Goal: Information Seeking & Learning: Compare options

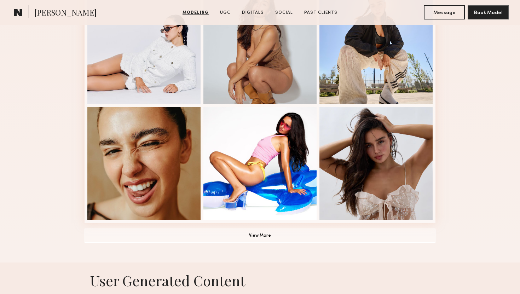
scroll to position [461, 0]
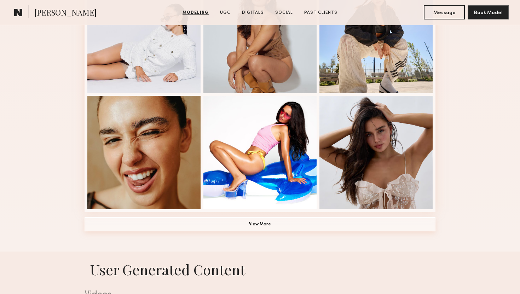
click at [152, 227] on button "View More" at bounding box center [259, 224] width 351 height 14
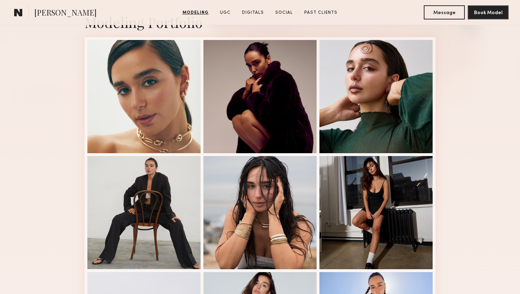
scroll to position [62, 0]
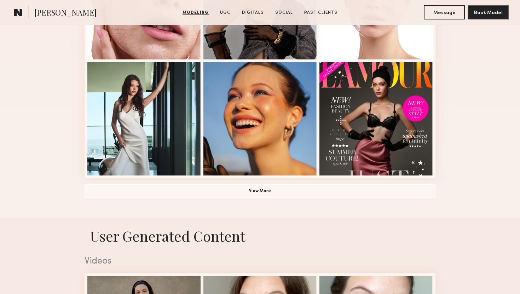
scroll to position [531, 0]
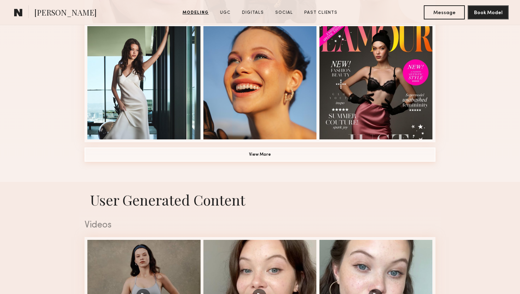
click at [229, 154] on button "View More" at bounding box center [259, 154] width 351 height 14
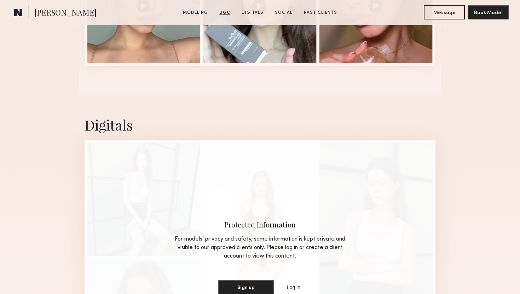
scroll to position [1368, 0]
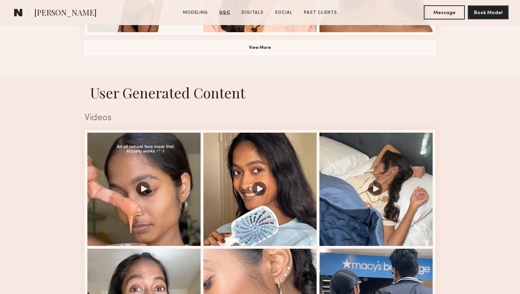
scroll to position [485, 0]
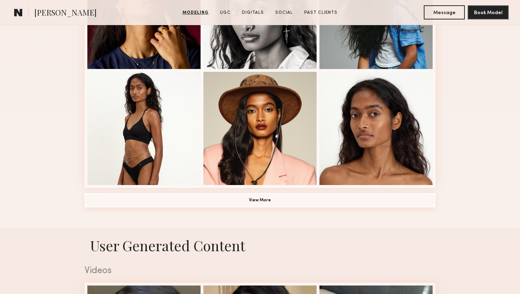
click at [235, 199] on button "View More" at bounding box center [259, 200] width 351 height 14
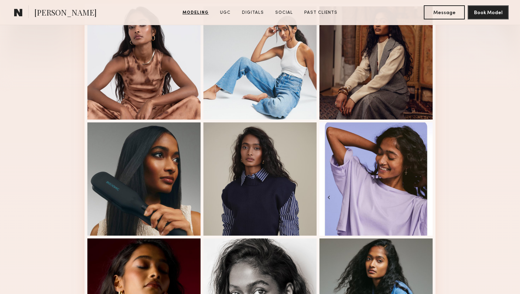
scroll to position [205, 0]
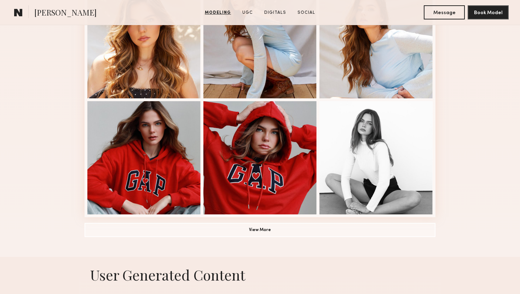
scroll to position [456, 0]
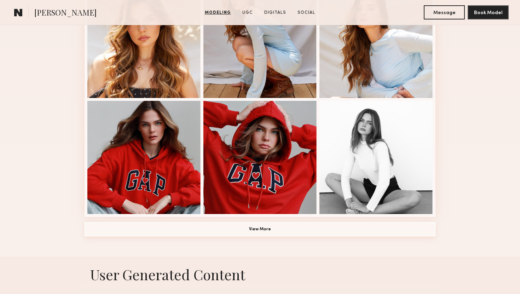
click at [225, 232] on button "View More" at bounding box center [259, 229] width 351 height 14
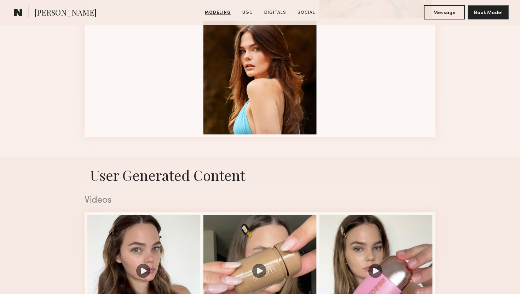
scroll to position [1138, 0]
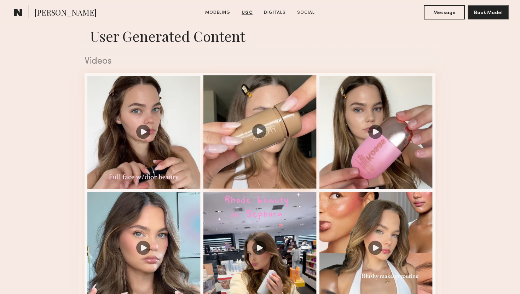
click at [257, 126] on div at bounding box center [259, 131] width 113 height 113
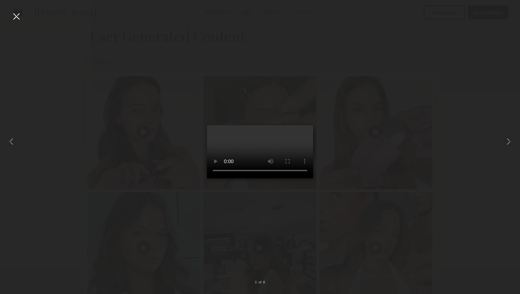
click at [16, 15] on div at bounding box center [16, 16] width 11 height 11
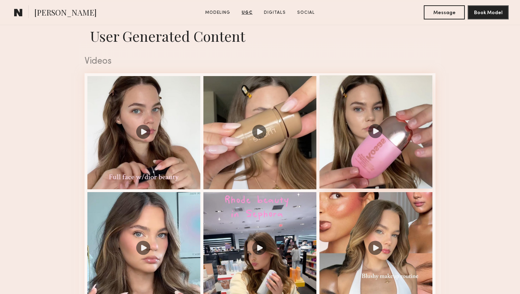
click at [363, 109] on div at bounding box center [375, 131] width 113 height 113
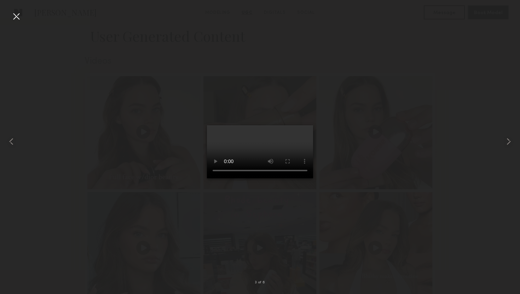
click at [17, 16] on div at bounding box center [16, 16] width 11 height 11
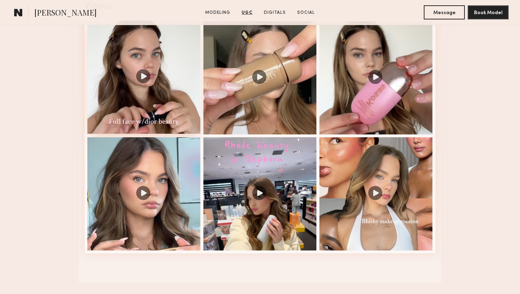
scroll to position [1193, 0]
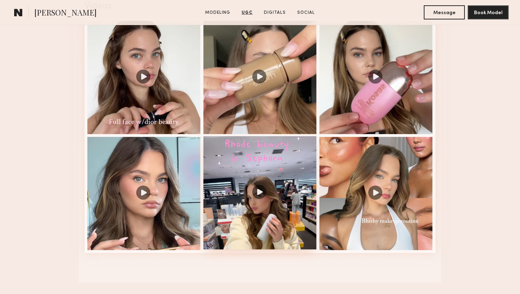
click at [244, 180] on div at bounding box center [259, 192] width 113 height 113
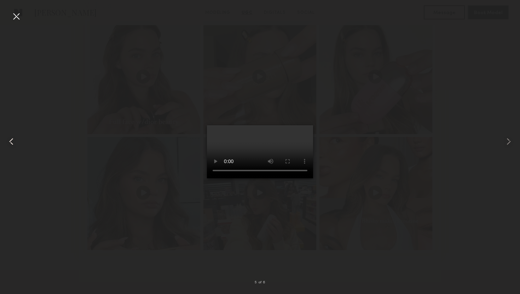
click at [10, 13] on div "5 of 6" at bounding box center [260, 147] width 520 height 294
click at [12, 18] on div at bounding box center [16, 16] width 11 height 11
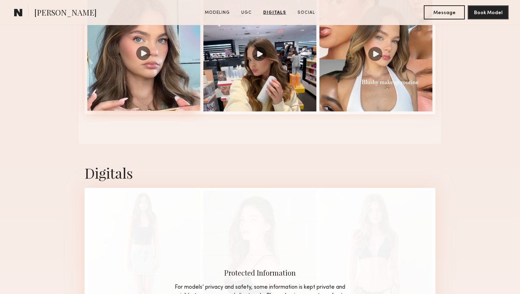
scroll to position [1239, 0]
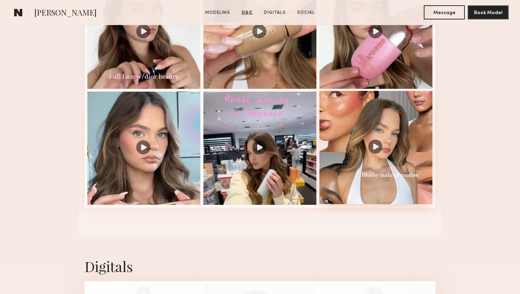
click at [372, 154] on div at bounding box center [375, 147] width 113 height 113
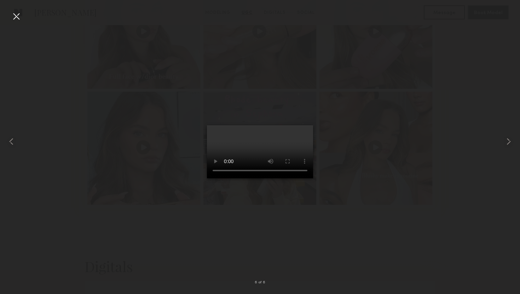
click at [12, 18] on div at bounding box center [16, 16] width 11 height 11
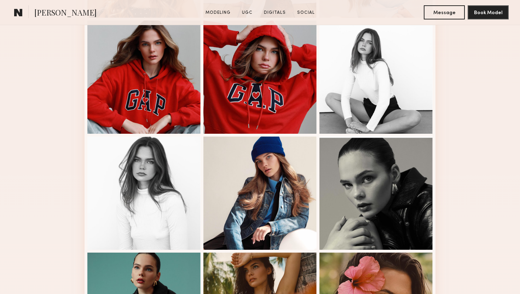
scroll to position [0, 0]
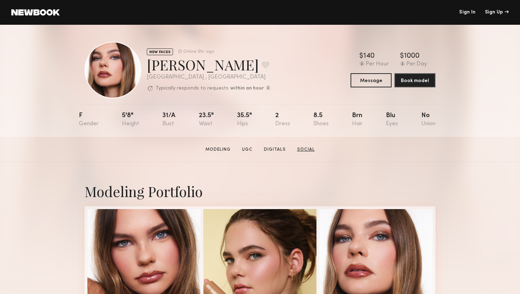
click at [299, 150] on link "Social" at bounding box center [305, 149] width 23 height 6
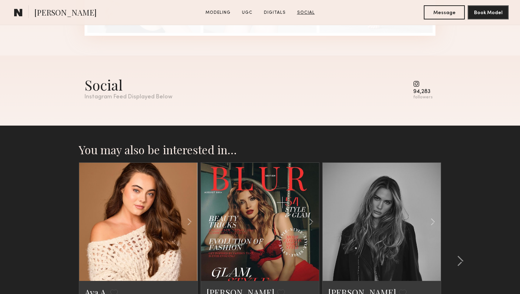
scroll to position [1732, 0]
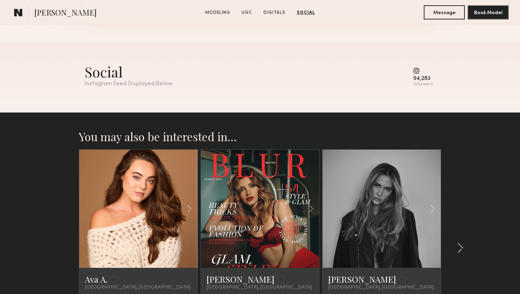
click at [415, 70] on common-icon at bounding box center [422, 71] width 19 height 6
click at [418, 64] on div "94,283 followers" at bounding box center [424, 74] width 22 height 25
click at [106, 74] on div "Social" at bounding box center [128, 71] width 88 height 19
click at [118, 87] on div "Social Instagram Feed Displayed Below 94,283 followers" at bounding box center [259, 77] width 351 height 70
click at [412, 74] on div "Social Instagram Feed Displayed Below 94,283 followers" at bounding box center [259, 74] width 351 height 25
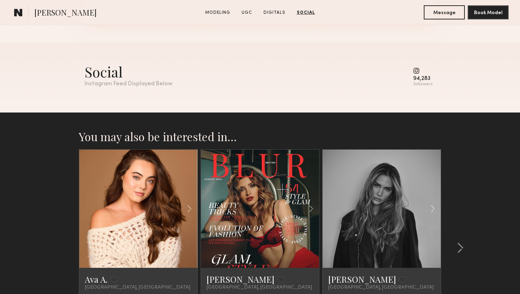
click at [424, 82] on div "followers" at bounding box center [422, 84] width 19 height 5
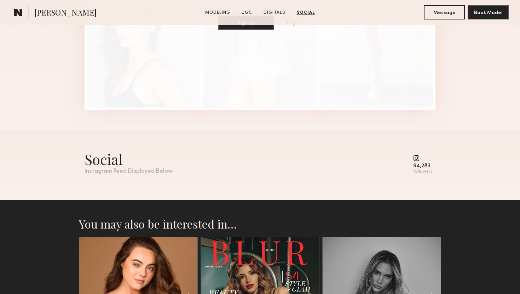
scroll to position [1639, 0]
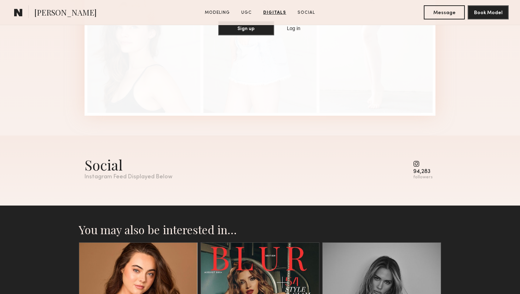
click at [128, 173] on div "Social" at bounding box center [128, 164] width 88 height 19
